Goal: Task Accomplishment & Management: Manage account settings

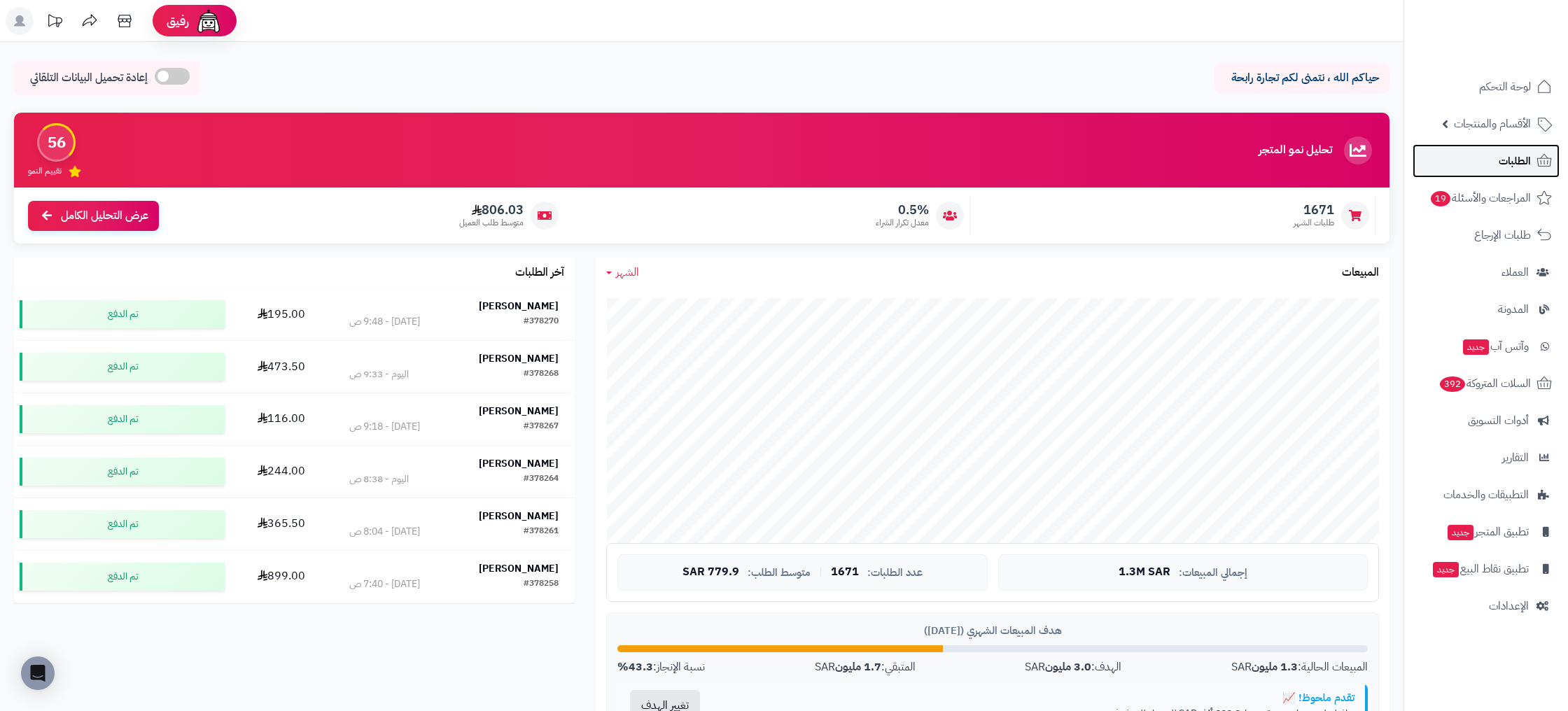
click at [1525, 164] on span "الطلبات" at bounding box center [1514, 161] width 32 height 19
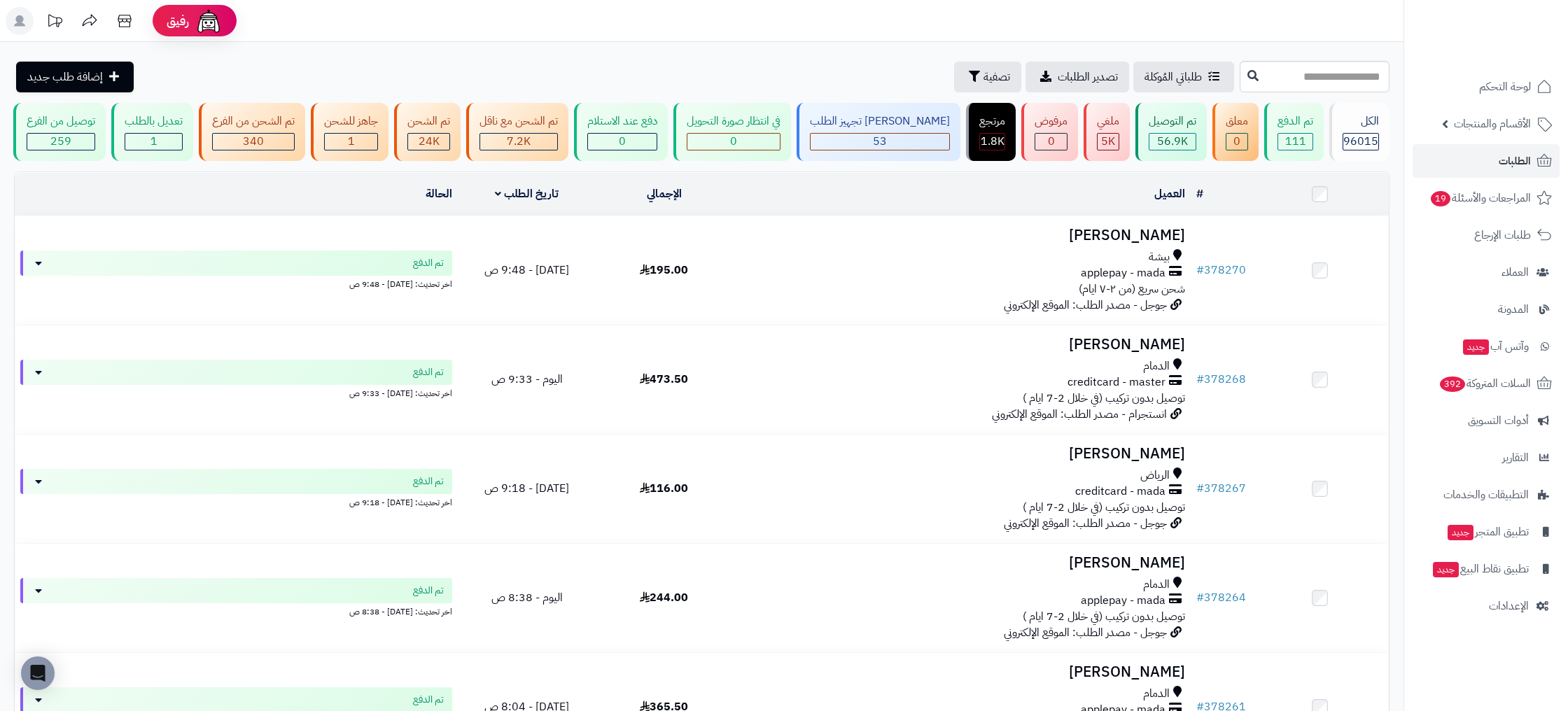
drag, startPoint x: 512, startPoint y: 15, endPoint x: 493, endPoint y: 13, distance: 19.1
click at [512, 15] on header "رفيق ! الطلبات معالجة مكتمل إرجاع المنتجات العملاء المتواجدون الان 230086 عملاء…" at bounding box center [784, 21] width 1568 height 42
click at [1515, 163] on span "الطلبات" at bounding box center [1514, 161] width 32 height 19
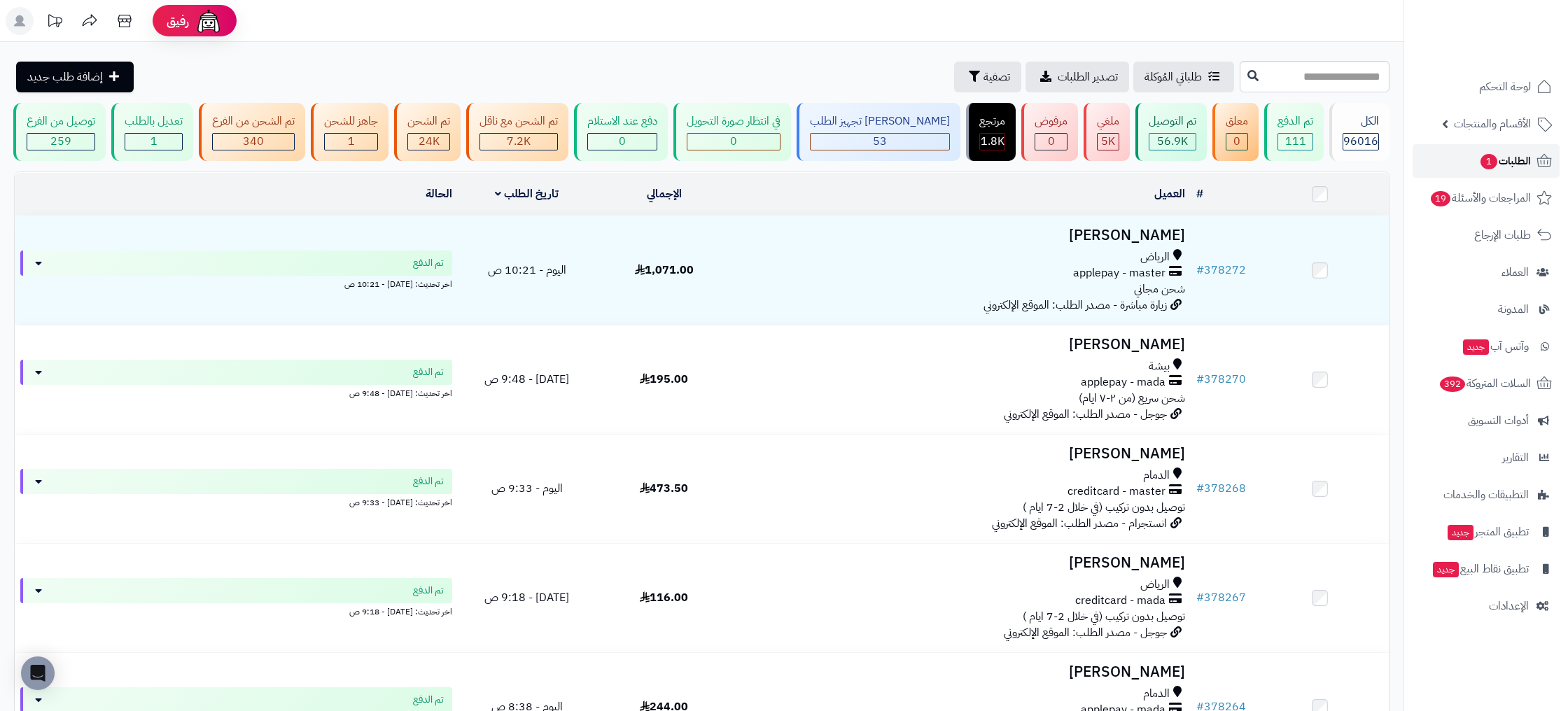
click at [1500, 162] on span "الطلبات 1" at bounding box center [1505, 161] width 52 height 19
click at [1305, 137] on span "111" at bounding box center [1296, 141] width 21 height 17
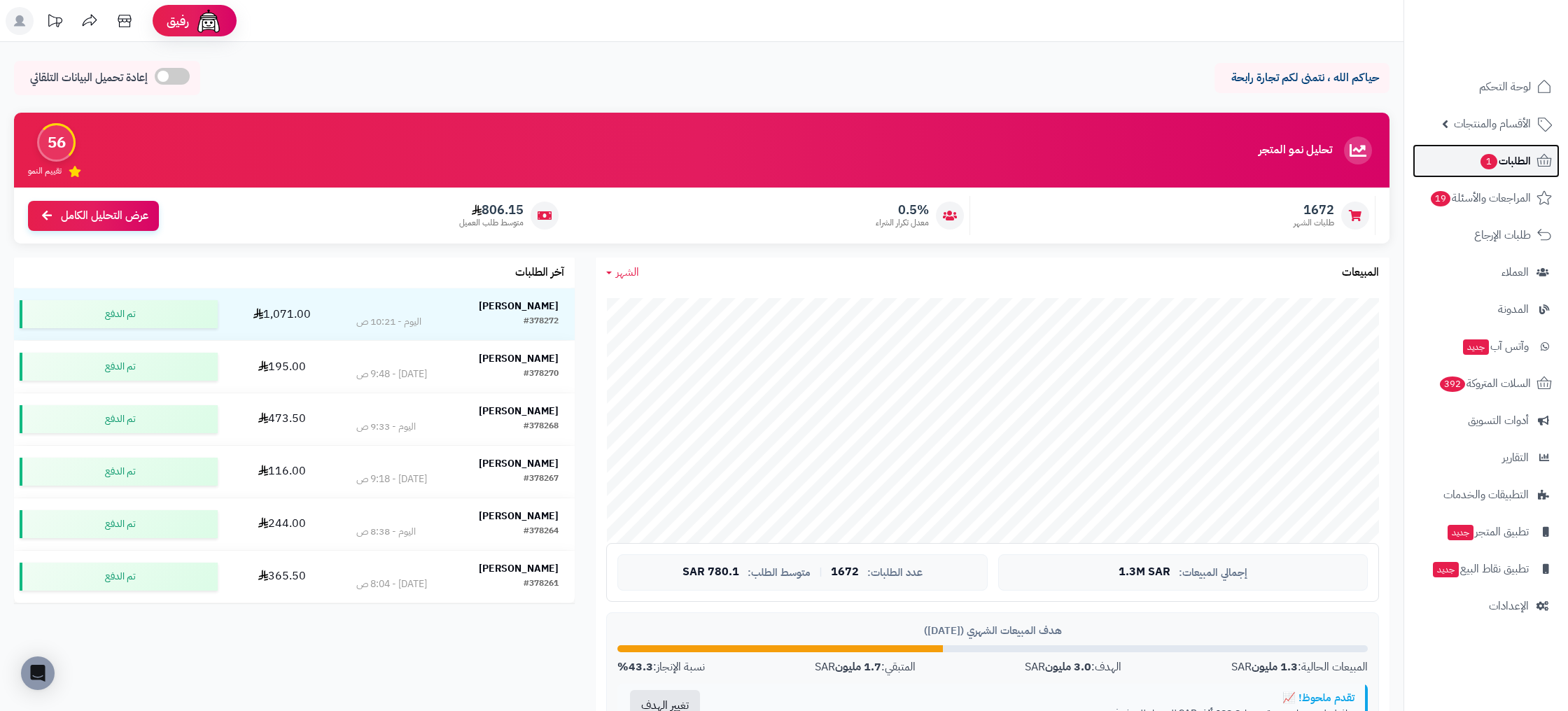
click at [1520, 169] on span "الطلبات 1" at bounding box center [1505, 161] width 52 height 19
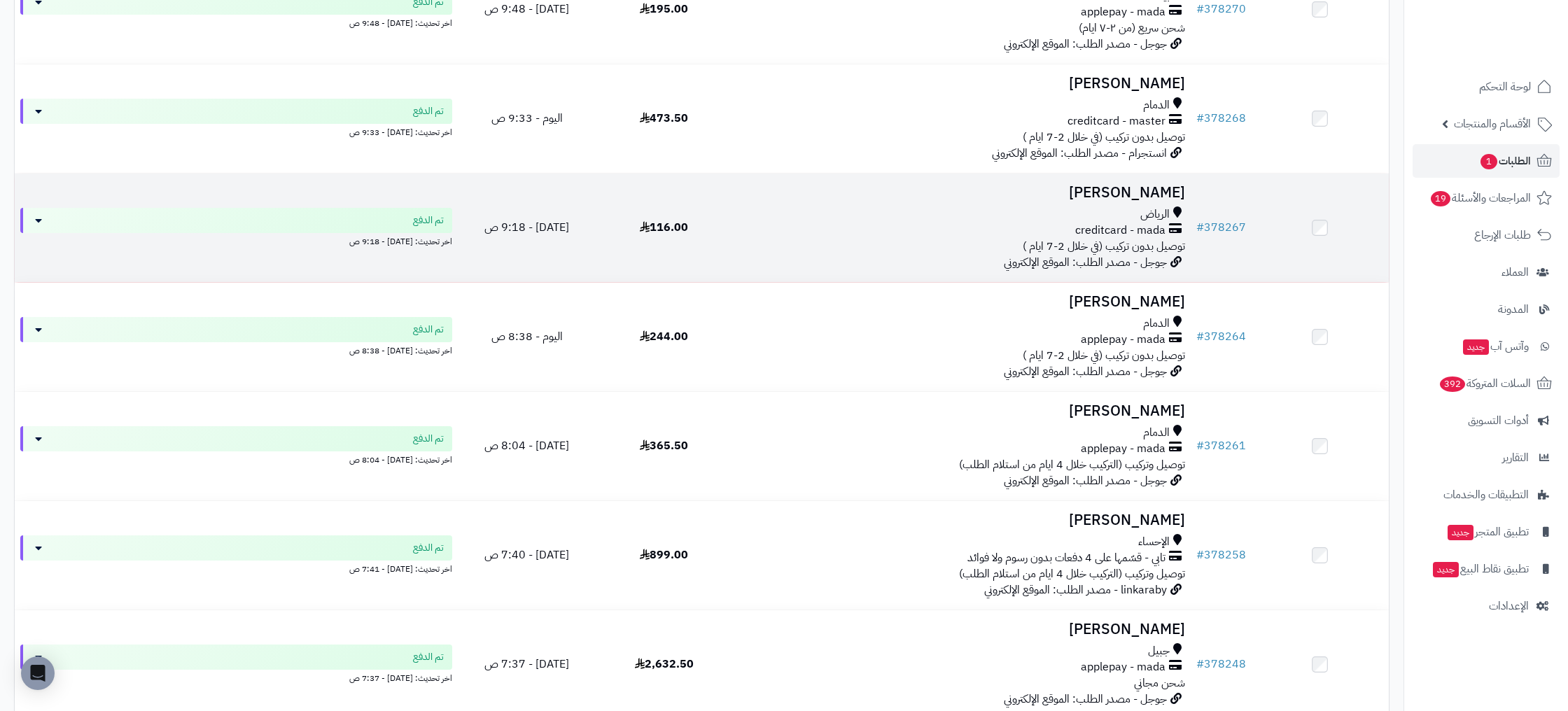
scroll to position [751, 0]
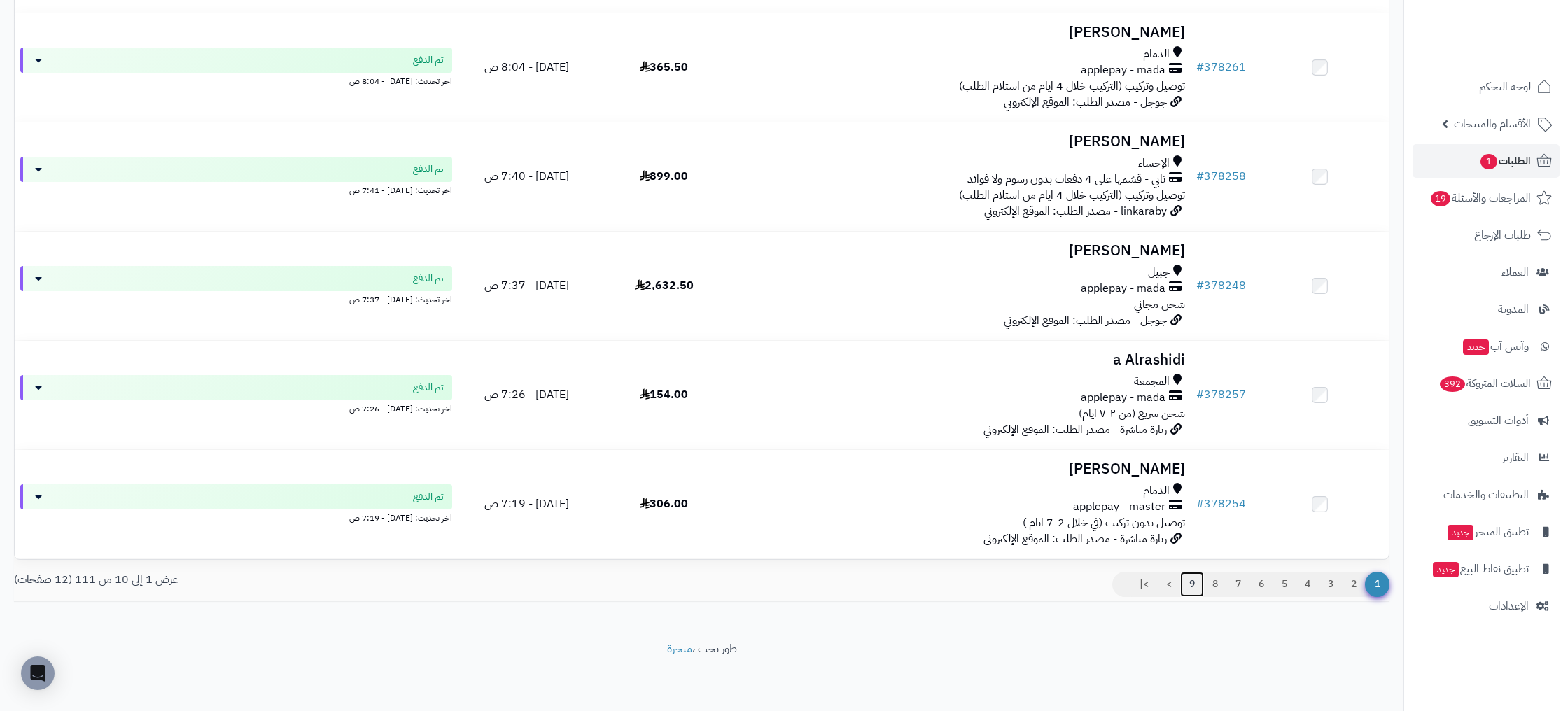
click at [1192, 582] on link "9" at bounding box center [1192, 584] width 24 height 25
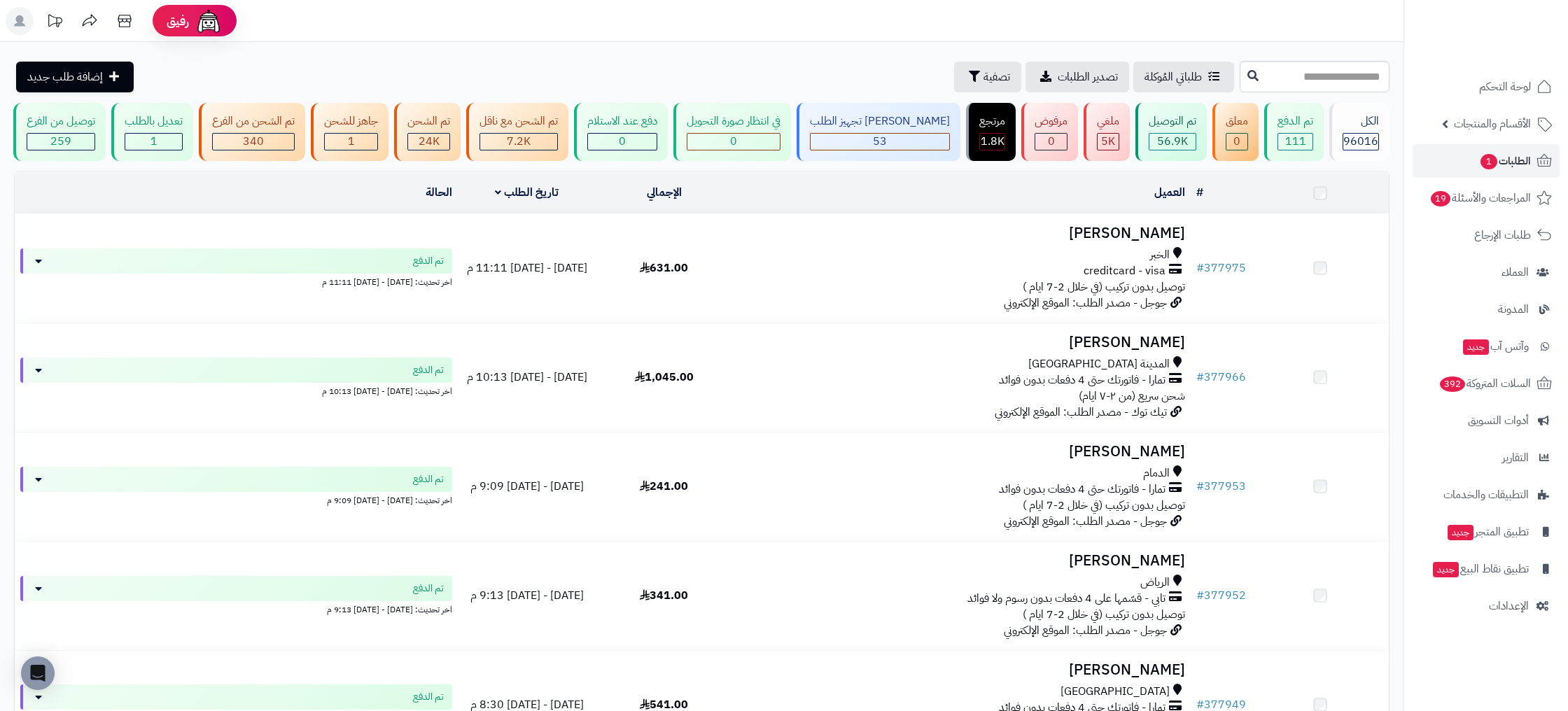
scroll to position [751, 0]
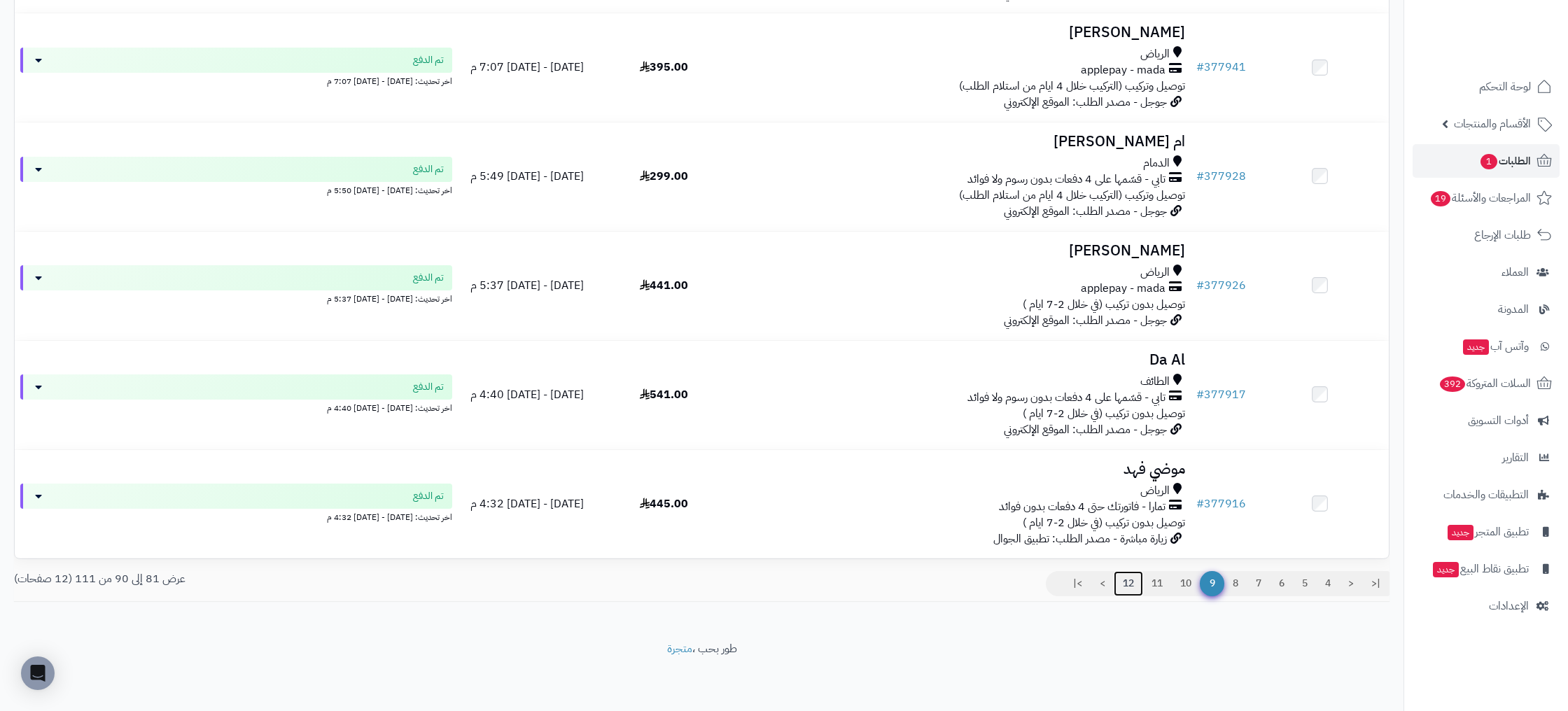
click at [1118, 588] on link "12" at bounding box center [1128, 583] width 30 height 25
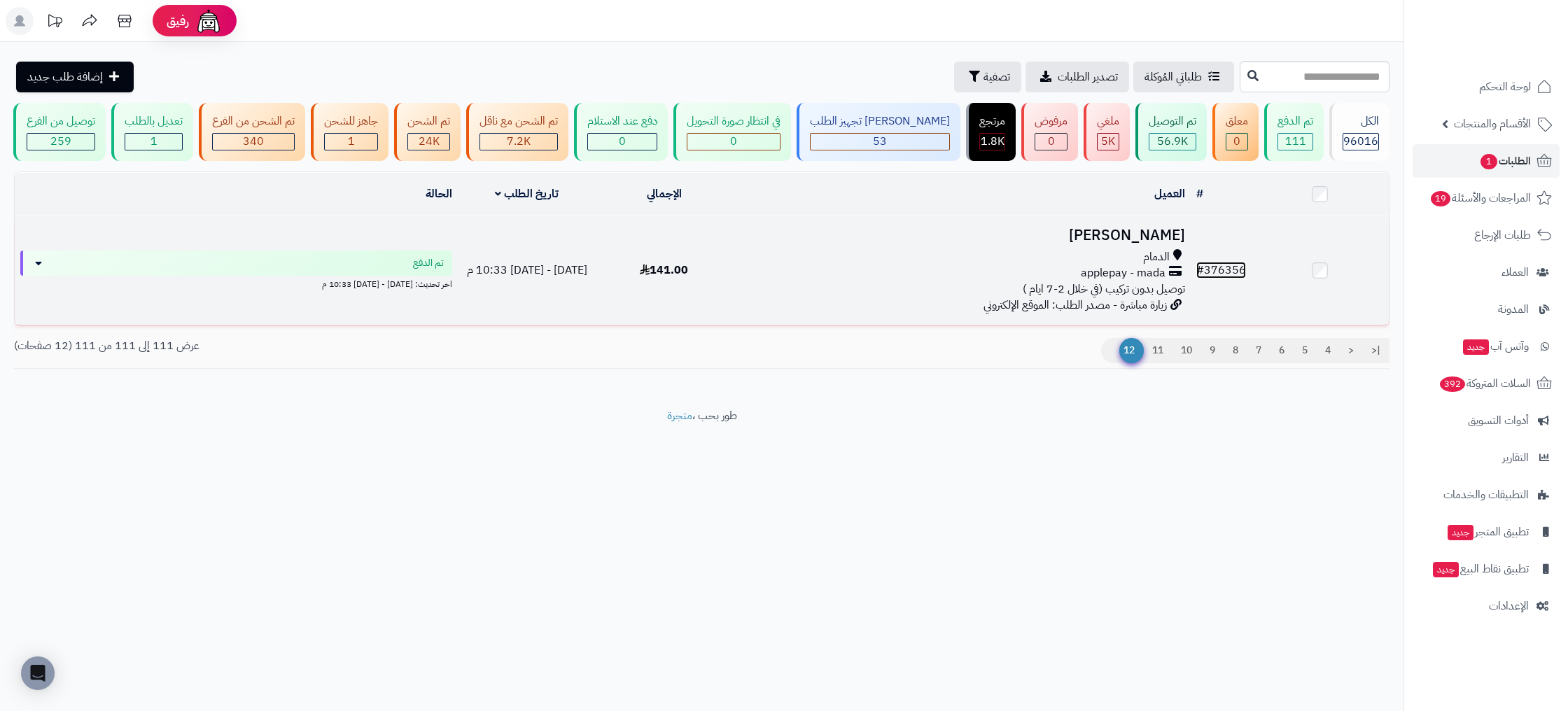
click at [1227, 265] on link "# 376356" at bounding box center [1221, 270] width 50 height 17
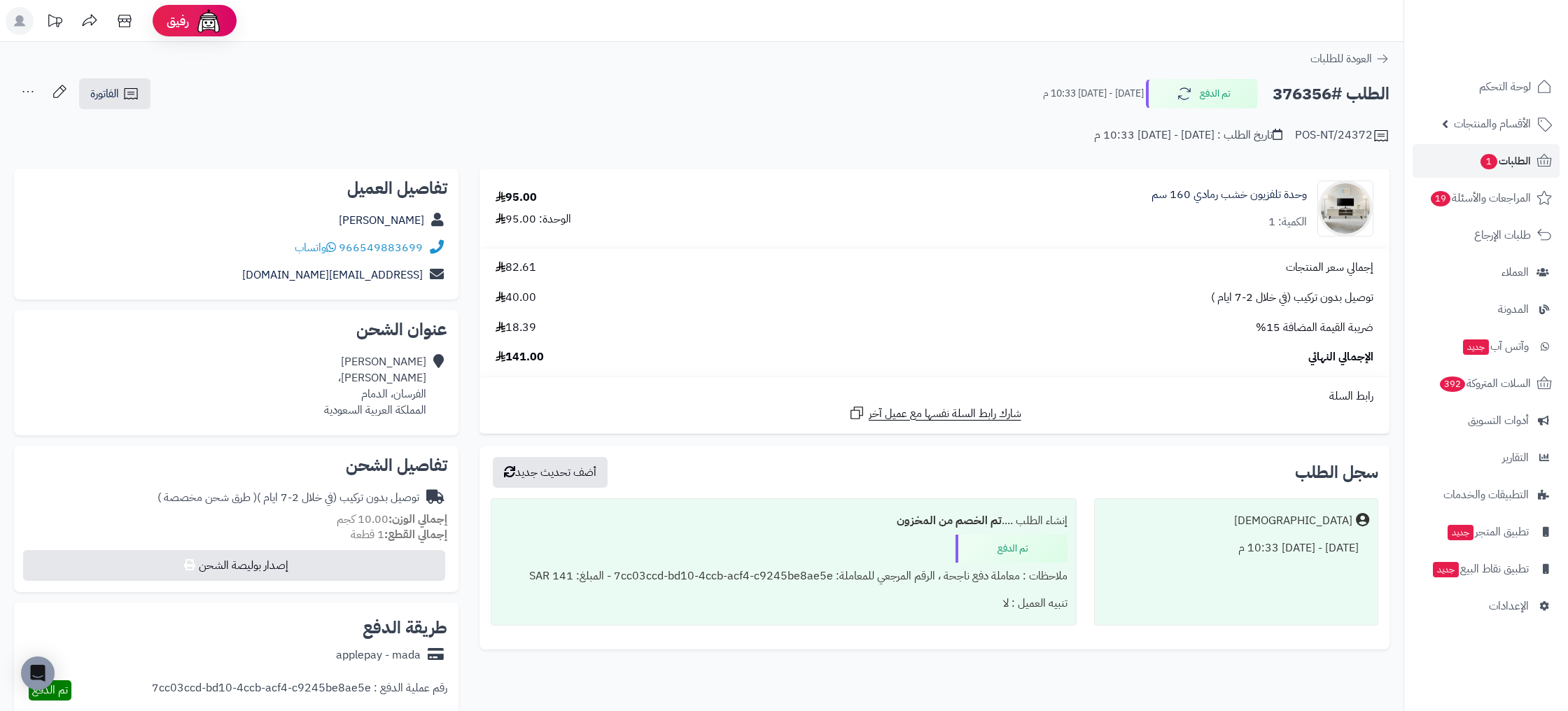
click at [1342, 140] on div "POS-NT/24372" at bounding box center [1342, 136] width 94 height 17
click at [1343, 140] on div "POS-NT/24372" at bounding box center [1342, 136] width 94 height 17
click at [1342, 140] on div "POS-NT/24372" at bounding box center [1342, 136] width 94 height 17
copy div "POS-NT/24372"
click at [1291, 129] on div "POS-NT/24372 تاريخ الطلب : الجمعة - ١٢ سبتمبر ٢٠٢٥ - 10:33 م" at bounding box center [702, 127] width 1375 height 33
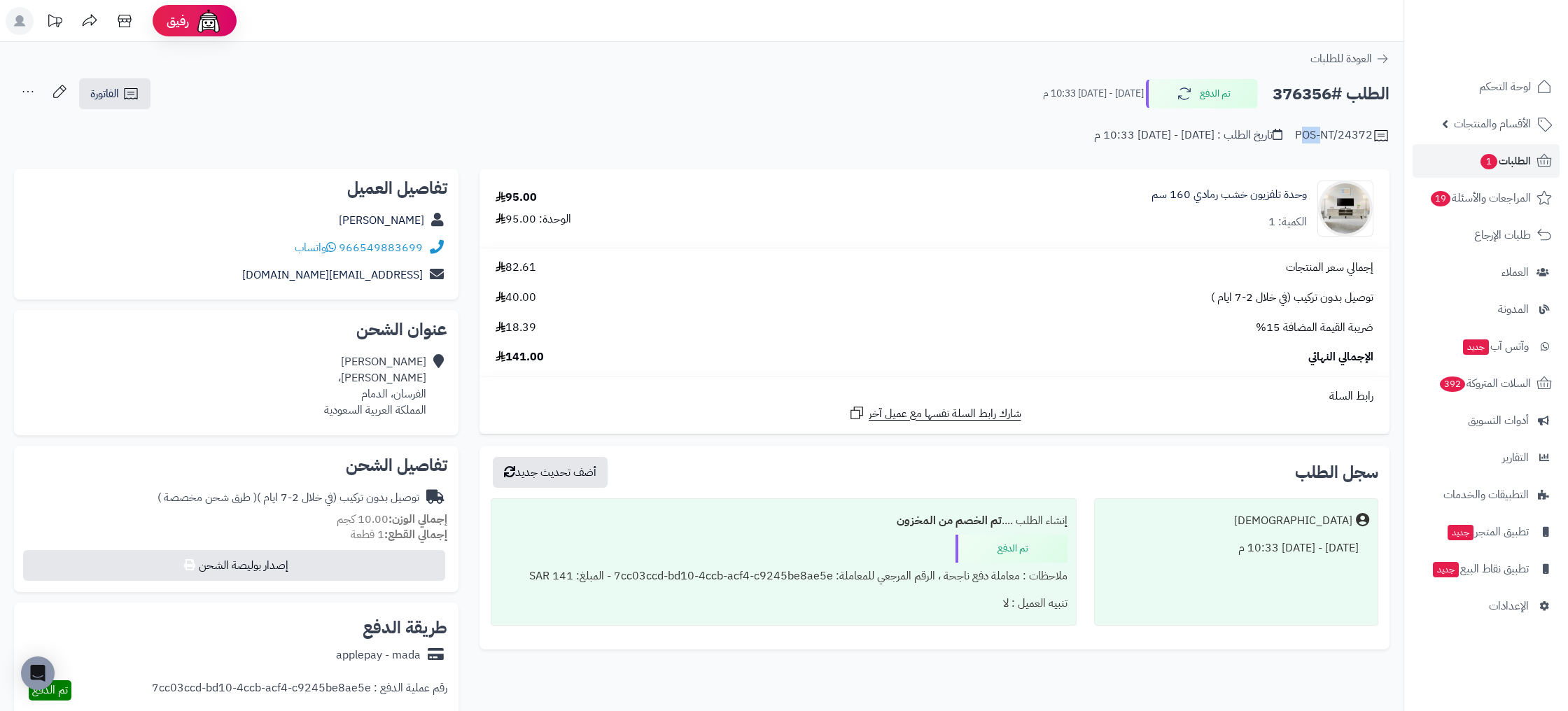
click at [1291, 129] on div "POS-NT/24372 تاريخ الطلب : الجمعة - ١٢ سبتمبر ٢٠٢٥ - 10:33 م" at bounding box center [702, 127] width 1375 height 33
click at [140, 93] on link "الفاتورة" at bounding box center [115, 94] width 71 height 30
click at [1238, 56] on div "العودة للطلبات" at bounding box center [702, 59] width 1403 height 17
click at [1201, 93] on button "تم الدفع" at bounding box center [1201, 94] width 112 height 30
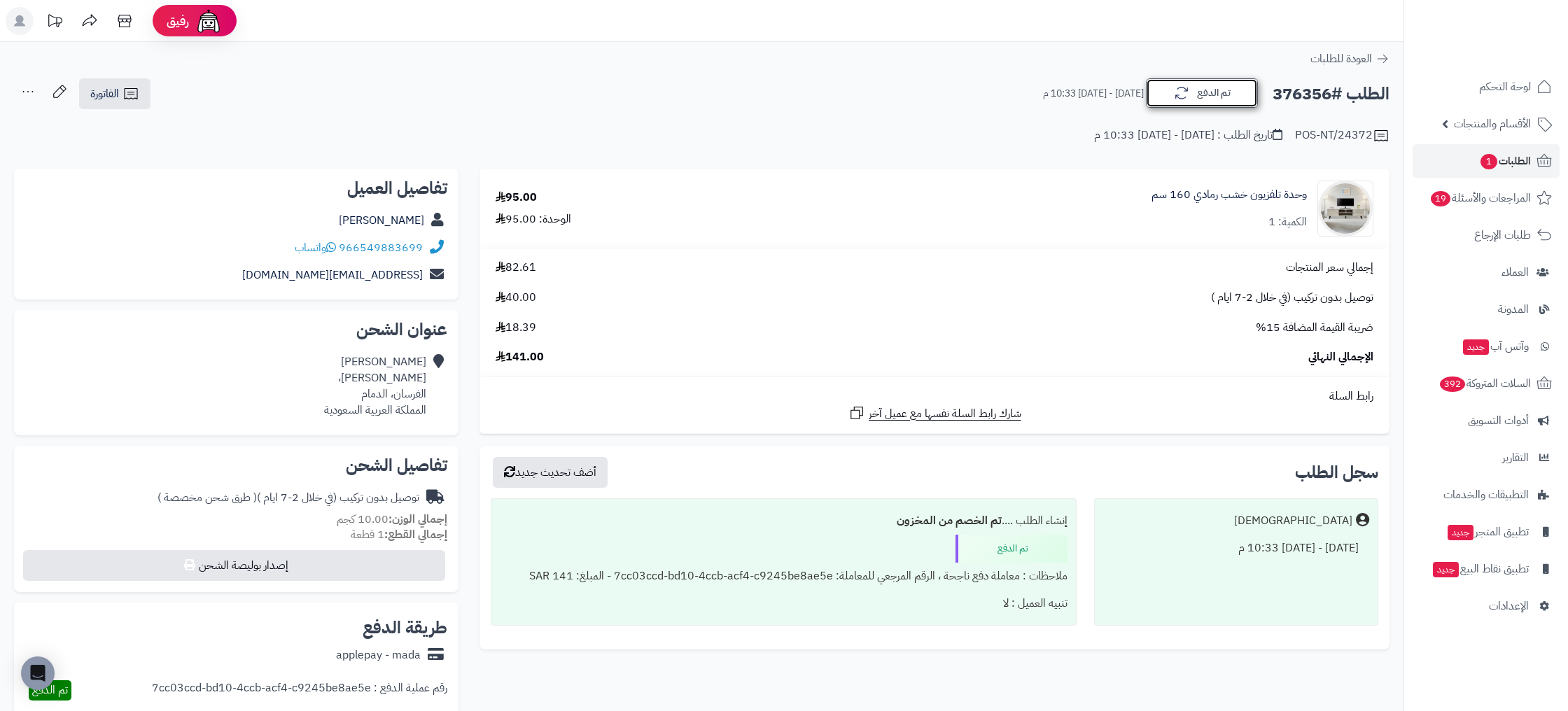
click at [1201, 93] on button "تم الدفع" at bounding box center [1201, 94] width 112 height 30
drag, startPoint x: 1010, startPoint y: 89, endPoint x: 1142, endPoint y: 92, distance: 132.0
click at [1142, 92] on div "الطلب #376356 تم الدفع الجمعة - ١٢ سبتمبر ٢٠٢٥ - 10:33 م" at bounding box center [1210, 94] width 359 height 30
click at [1044, 93] on small "الجمعة - ١٢ سبتمبر ٢٠٢٥ - 10:33 م" at bounding box center [1094, 94] width 101 height 14
click at [1045, 93] on small "الجمعة - ١٢ سبتمبر ٢٠٢٥ - 10:33 م" at bounding box center [1094, 94] width 101 height 14
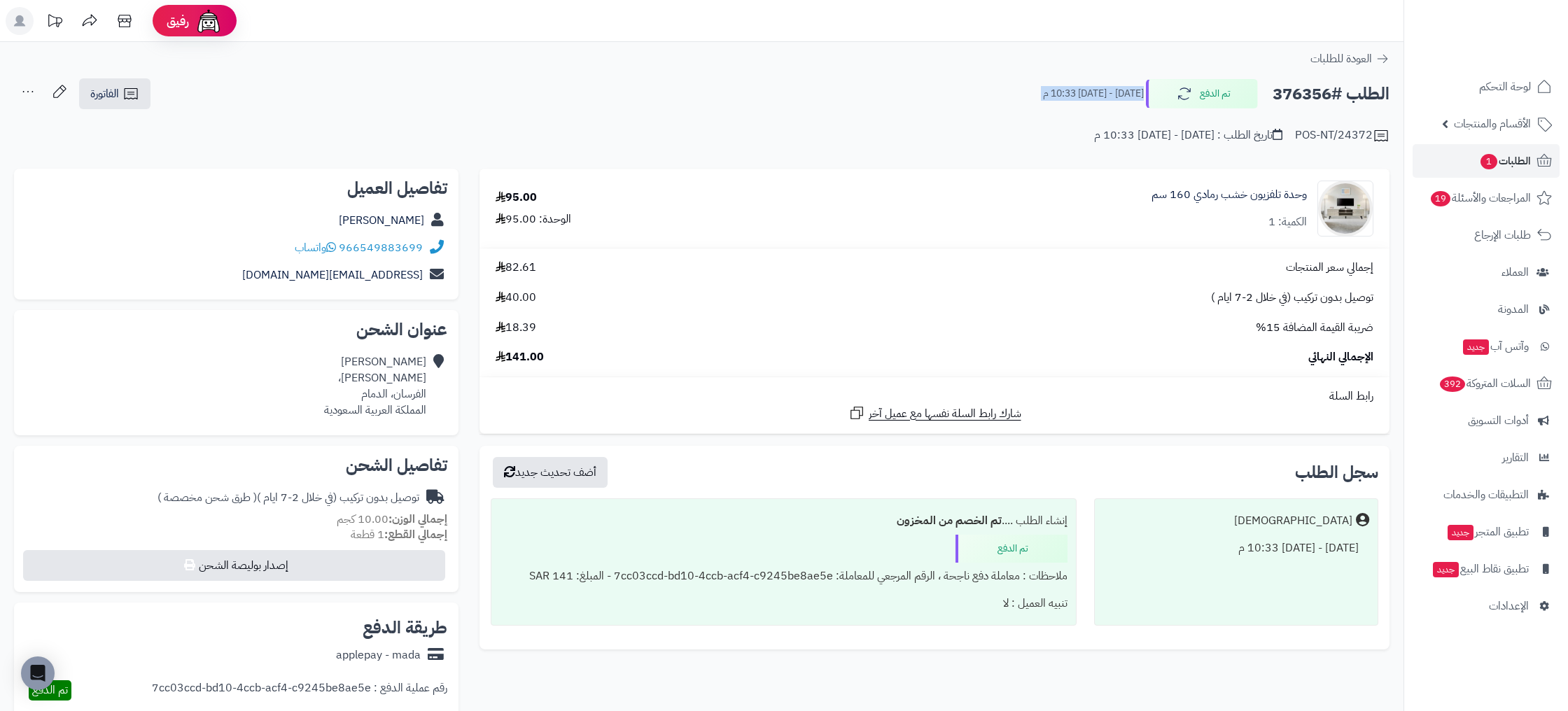
click at [1044, 93] on small "الجمعة - ١٢ سبتمبر ٢٠٢٥ - 10:33 م" at bounding box center [1094, 94] width 101 height 14
click at [1127, 131] on div "تاريخ الطلب : الجمعة - ١٢ سبتمبر ٢٠٢٥ - 10:33 م" at bounding box center [1188, 136] width 189 height 16
click at [1504, 163] on span "الطلبات 1" at bounding box center [1505, 161] width 52 height 19
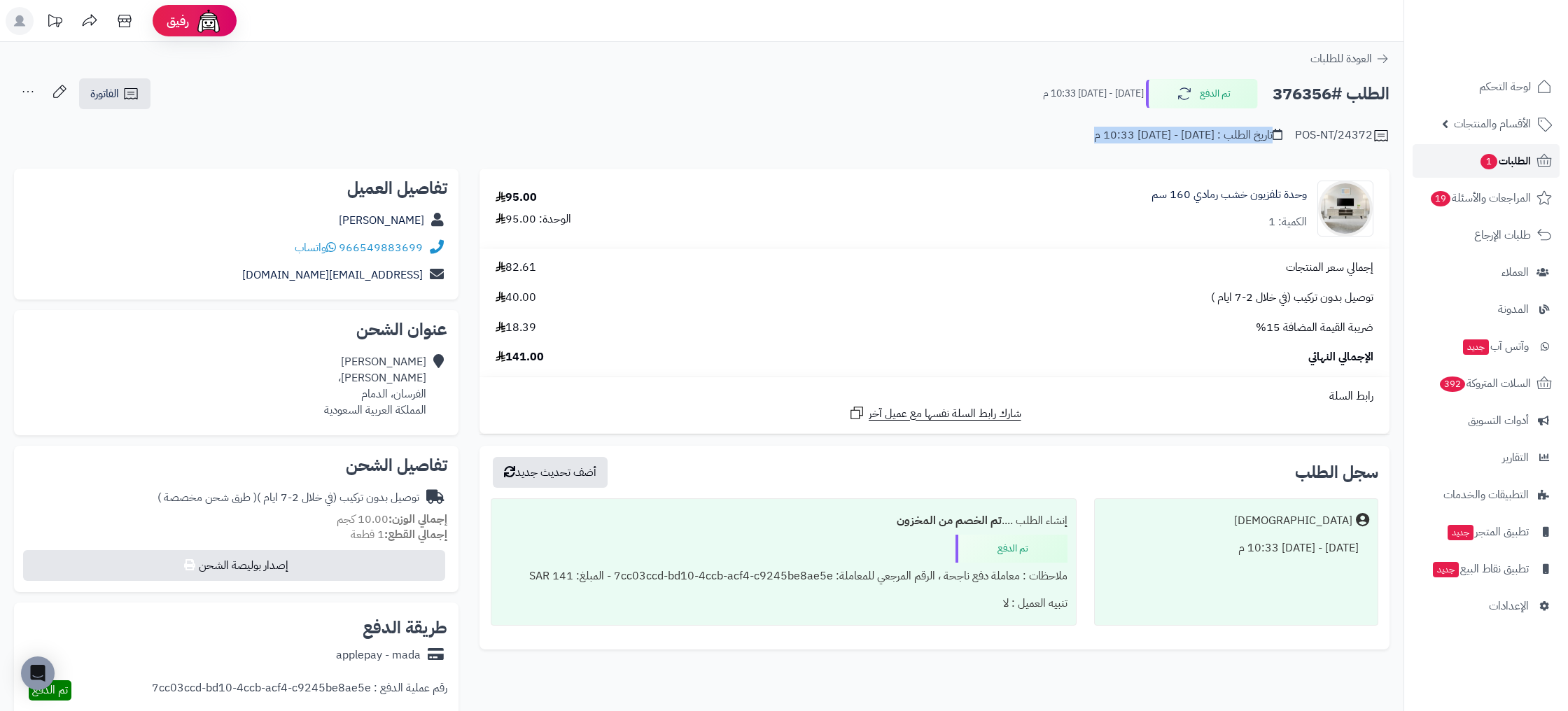
click at [1528, 165] on span "الطلبات 1" at bounding box center [1505, 161] width 52 height 19
click at [1107, 140] on div "تاريخ الطلب : الجمعة - ١٢ سبتمبر ٢٠٢٥ - 10:33 م" at bounding box center [1188, 136] width 189 height 16
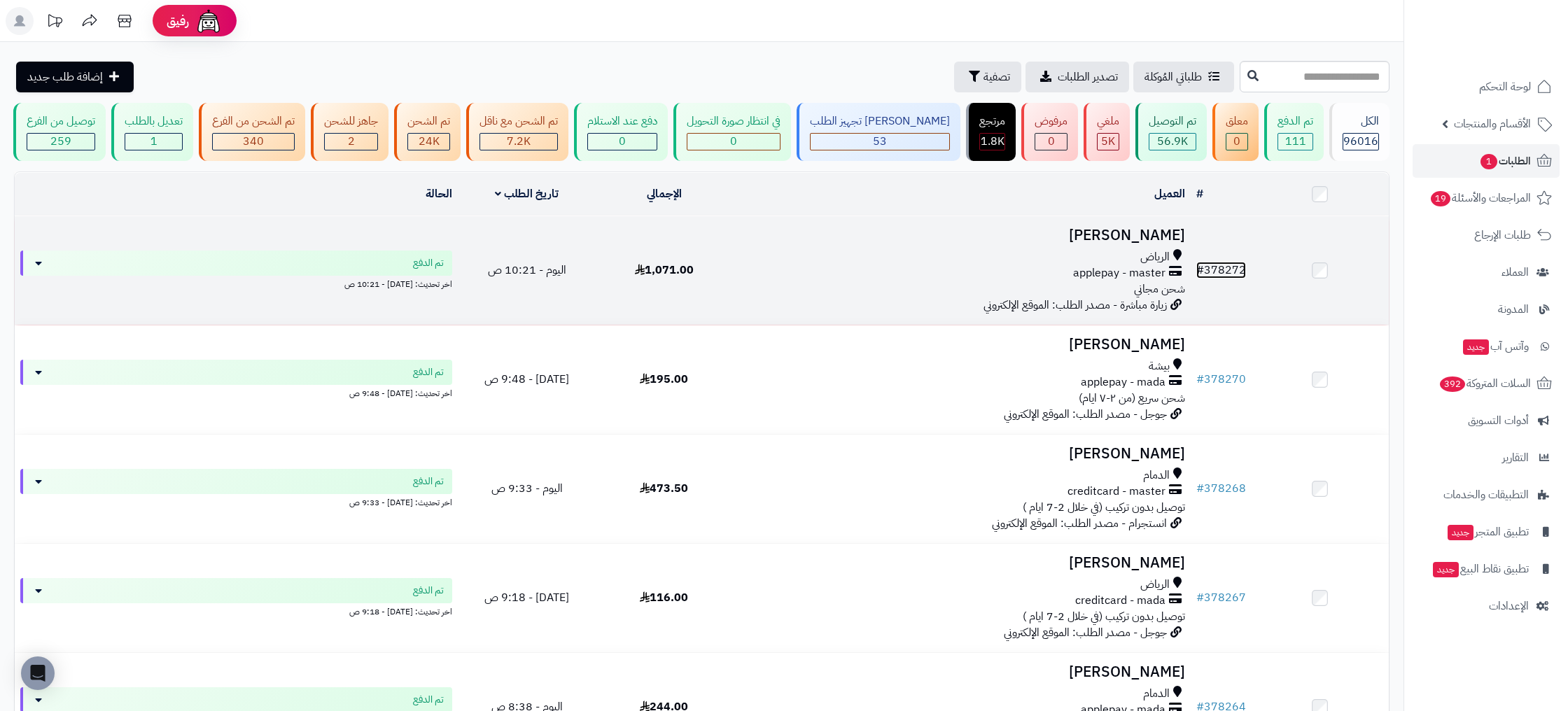
click at [1244, 274] on link "# 378272" at bounding box center [1221, 270] width 50 height 17
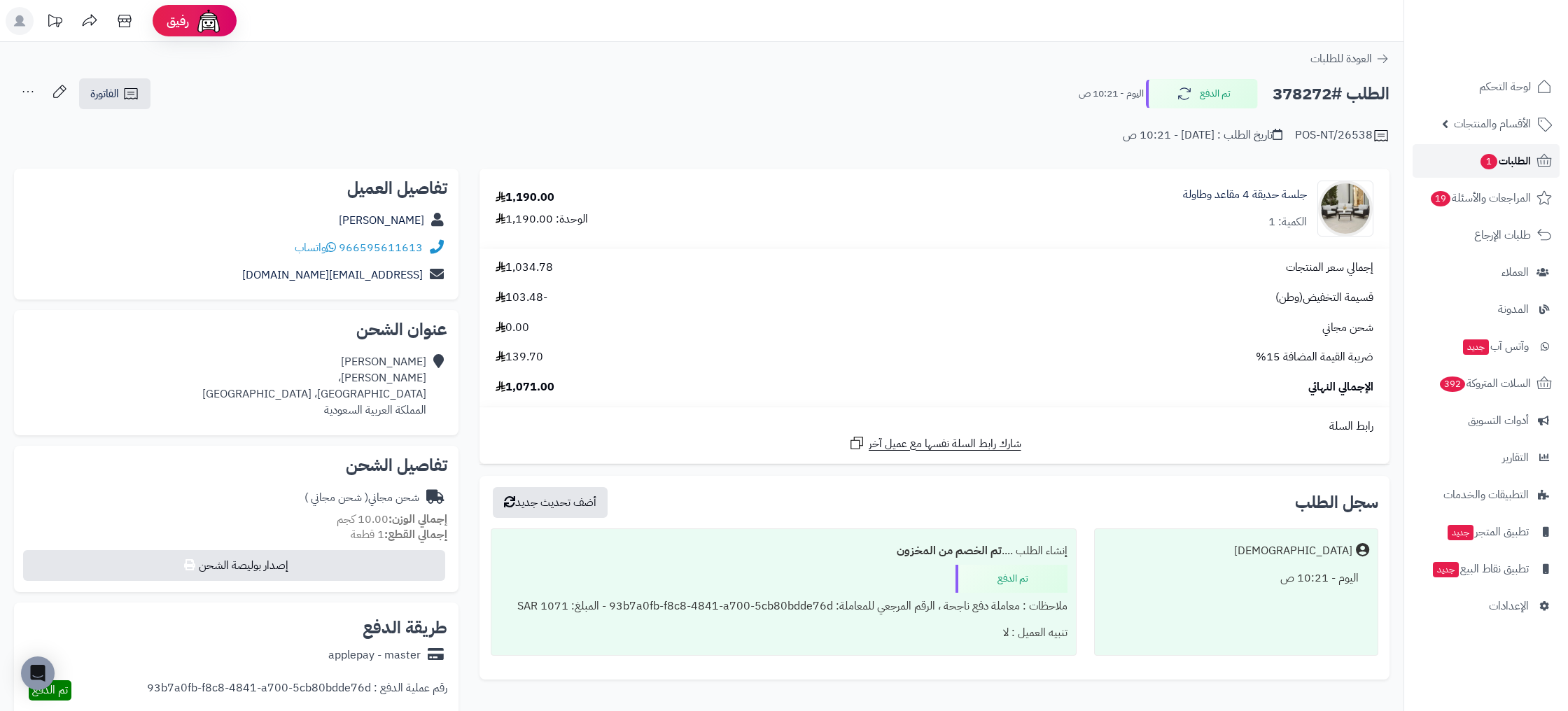
click at [1503, 153] on span "الطلبات 1" at bounding box center [1505, 161] width 52 height 19
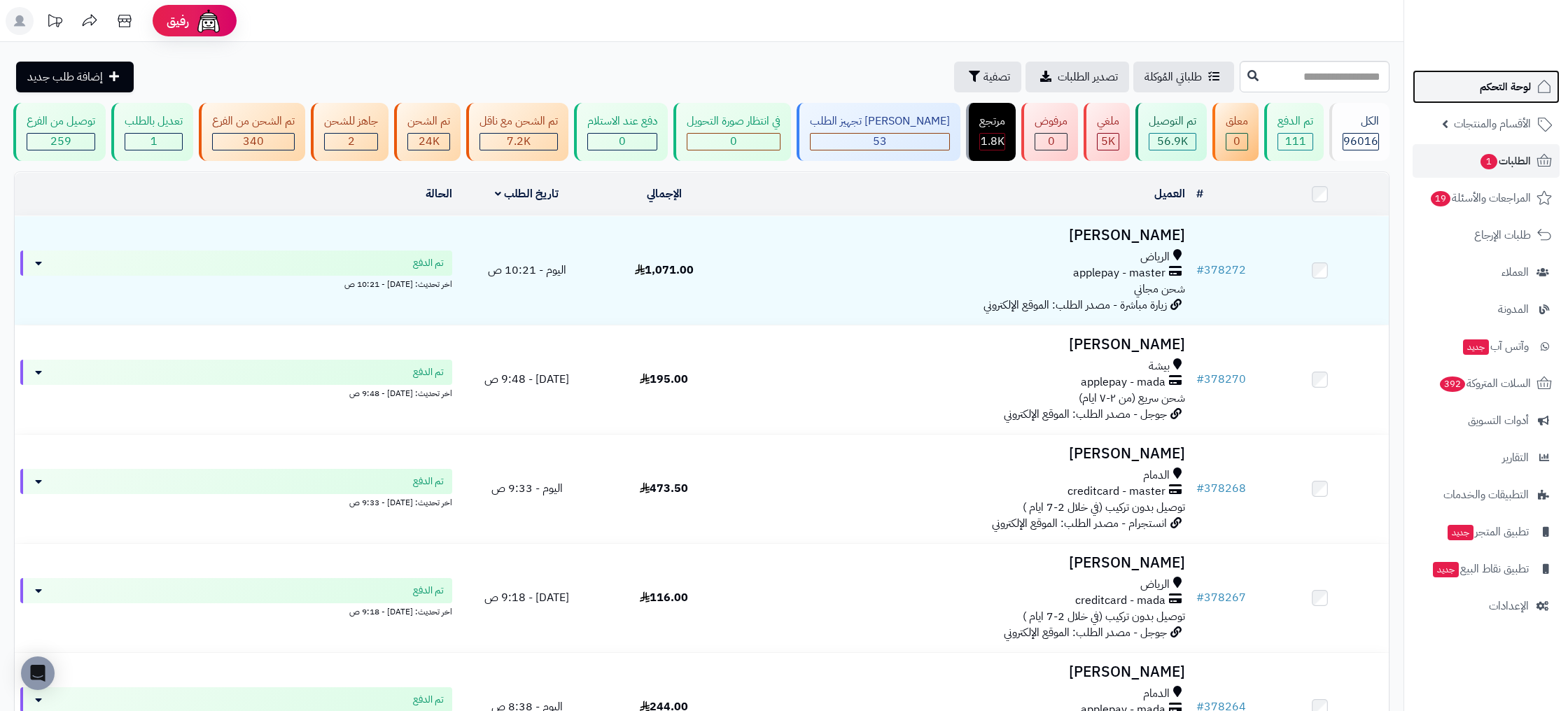
click at [1474, 81] on link "لوحة التحكم" at bounding box center [1486, 86] width 147 height 33
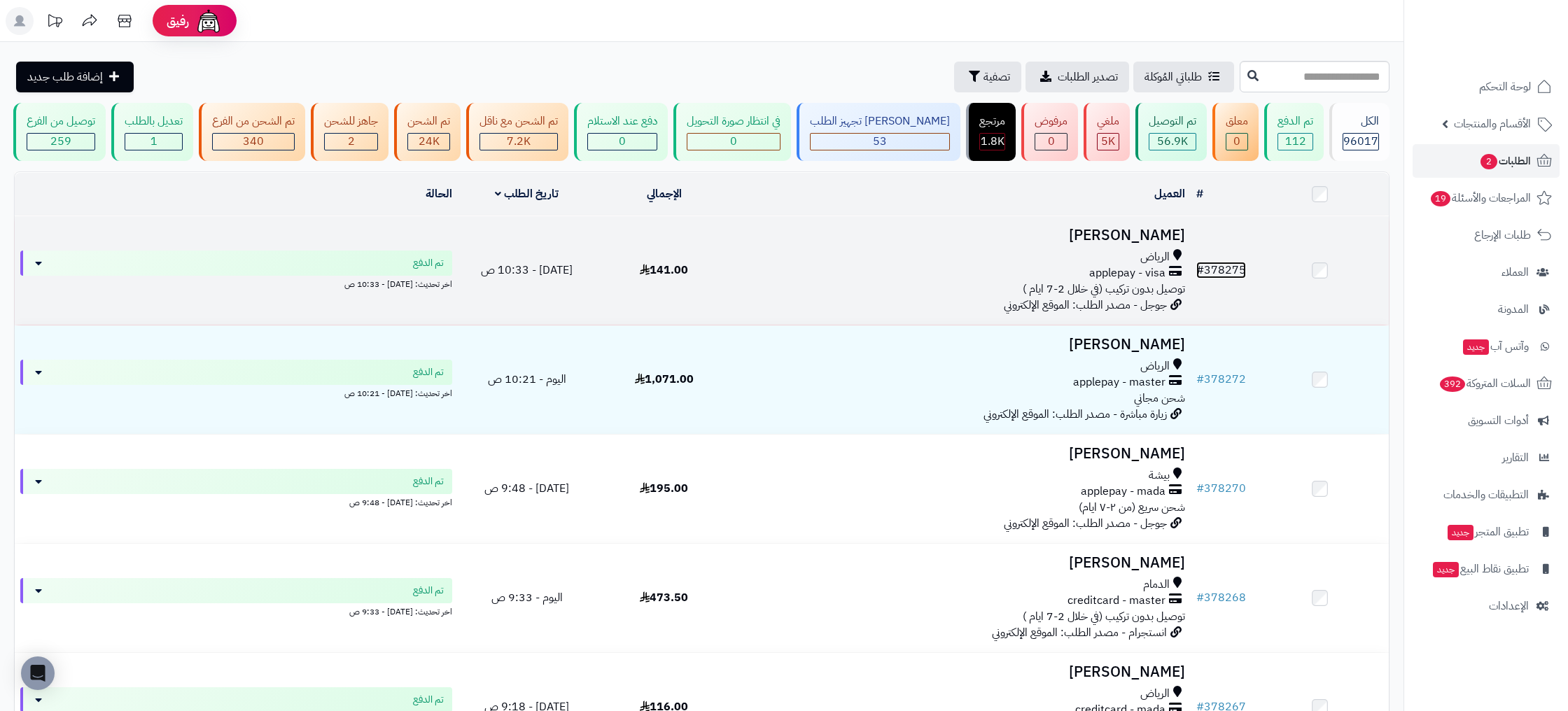
click at [1224, 262] on link "# 378275" at bounding box center [1221, 270] width 50 height 17
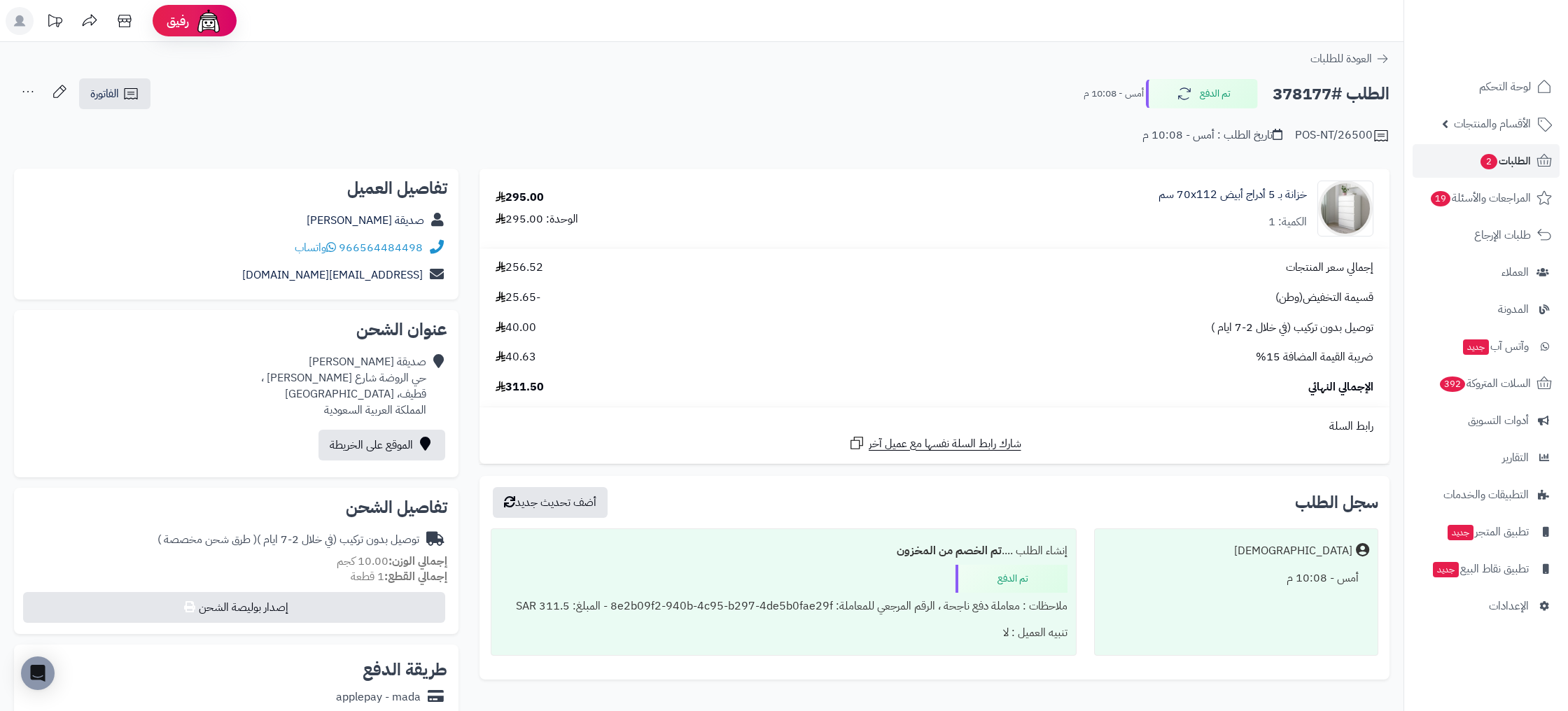
drag, startPoint x: 1343, startPoint y: 580, endPoint x: 1267, endPoint y: 581, distance: 76.0
click at [1267, 581] on div "أمس - 10:08 م" at bounding box center [1236, 578] width 266 height 27
click at [1301, 578] on div "أمس - 10:08 م" at bounding box center [1236, 578] width 266 height 27
